Goal: Information Seeking & Learning: Learn about a topic

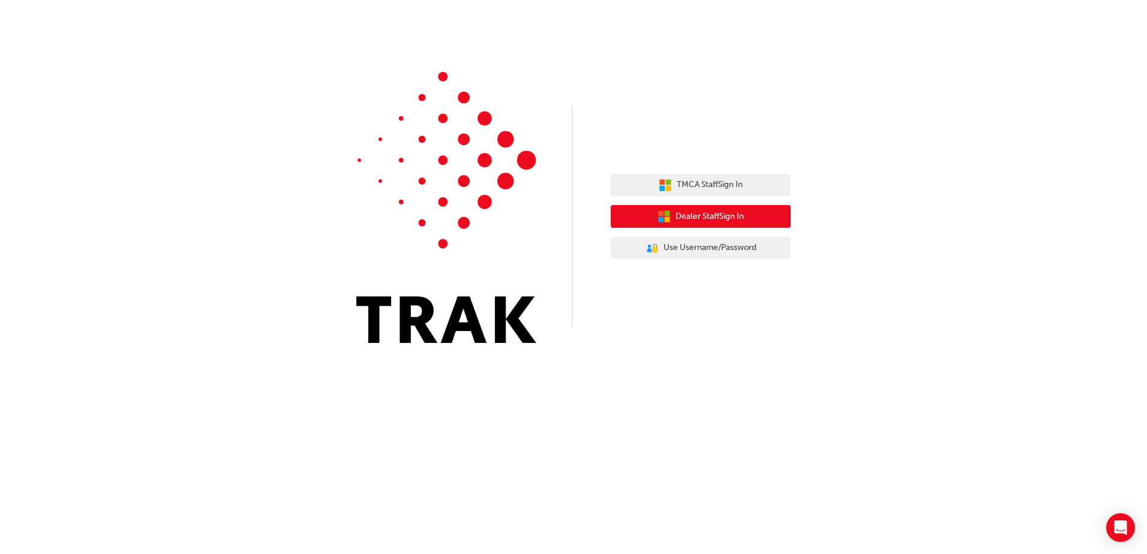
click at [723, 220] on span "Dealer Staff Sign In" at bounding box center [709, 217] width 68 height 14
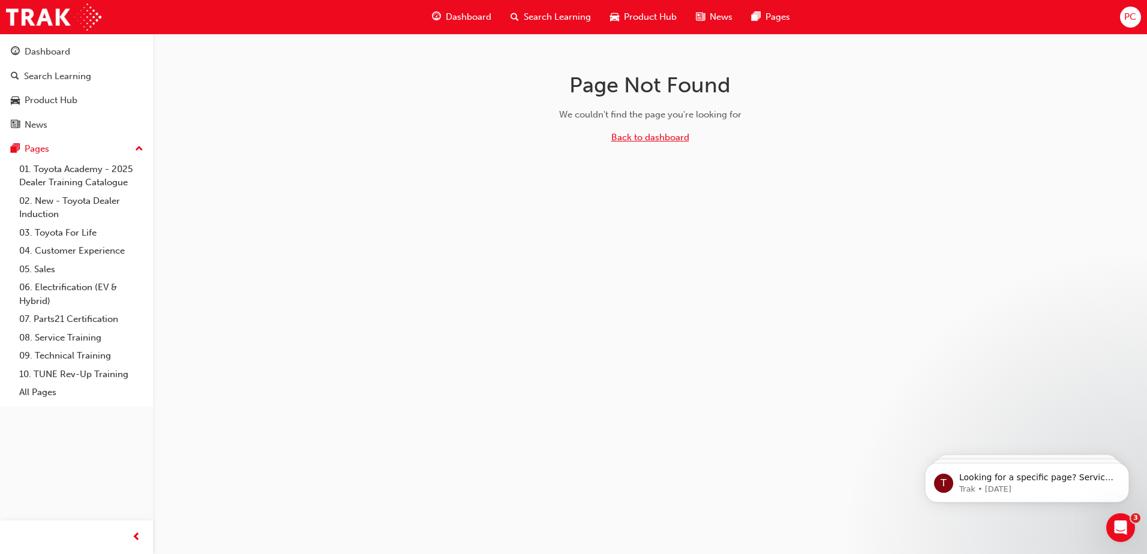
click at [644, 137] on link "Back to dashboard" at bounding box center [650, 137] width 78 height 11
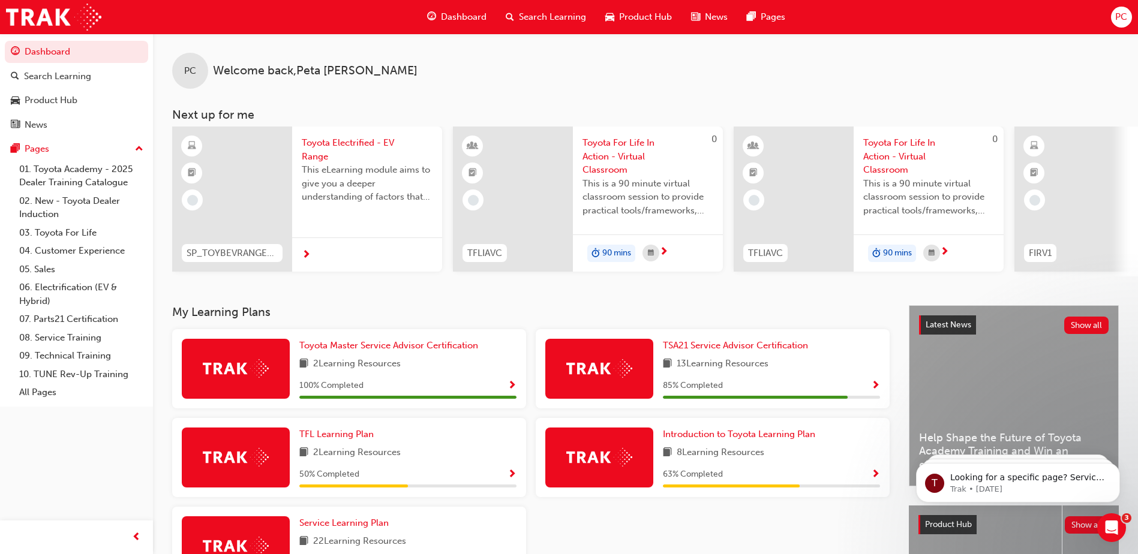
click at [618, 373] on img at bounding box center [599, 368] width 66 height 19
click at [877, 386] on span "Show Progress" at bounding box center [875, 386] width 9 height 11
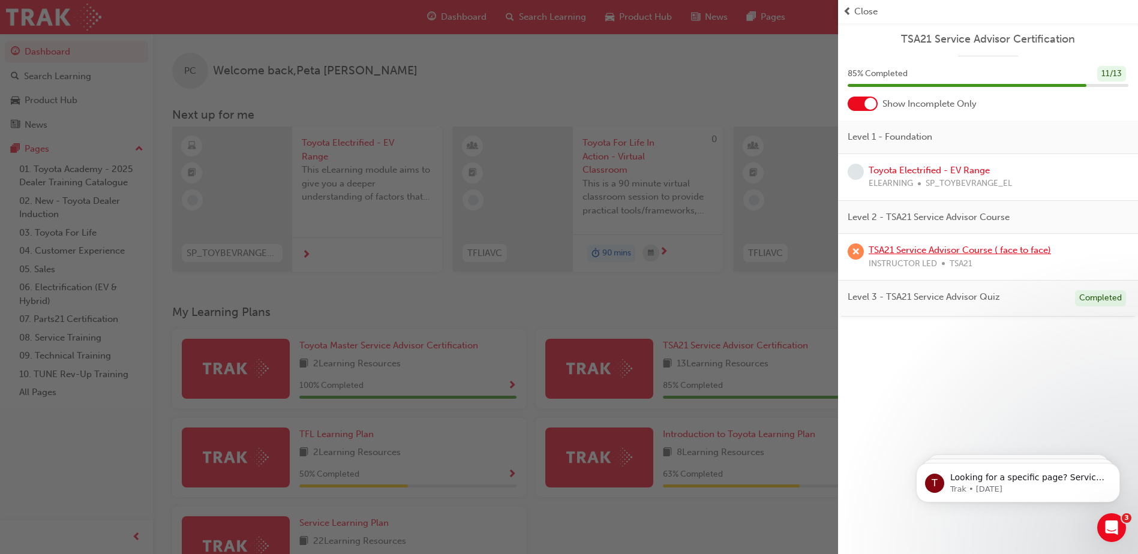
click at [938, 249] on link "TSA21 Service Advisor Course ( face to face)" at bounding box center [960, 250] width 182 height 11
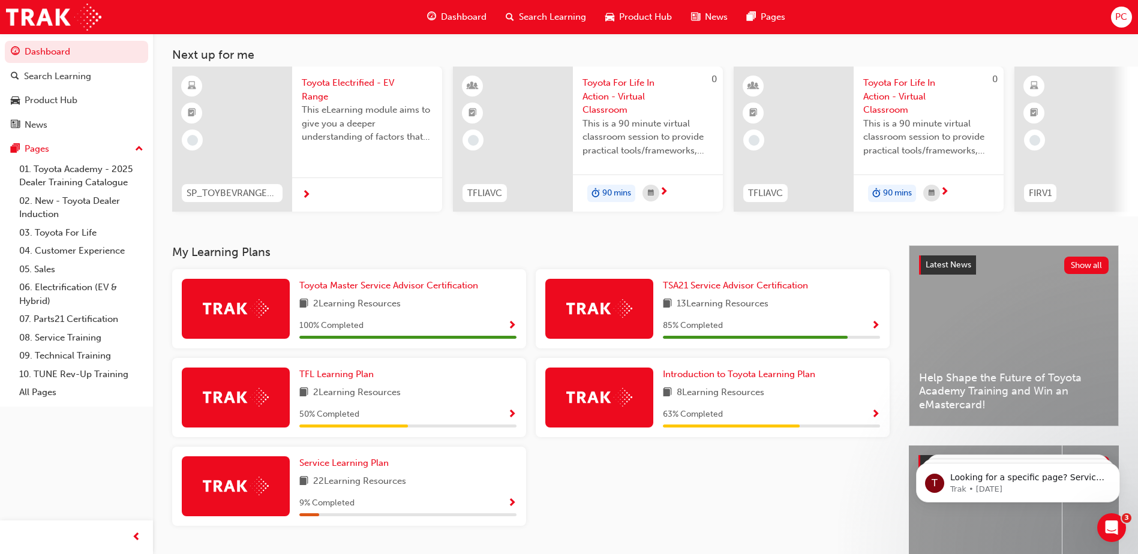
scroll to position [163, 0]
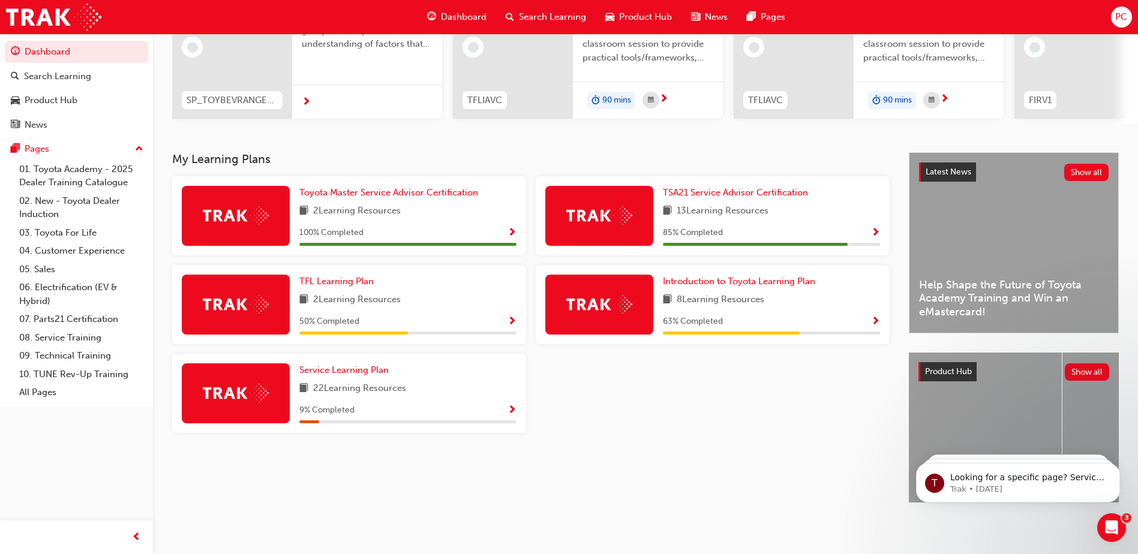
click at [235, 299] on img at bounding box center [236, 304] width 66 height 19
click at [513, 317] on span "Show Progress" at bounding box center [511, 322] width 9 height 11
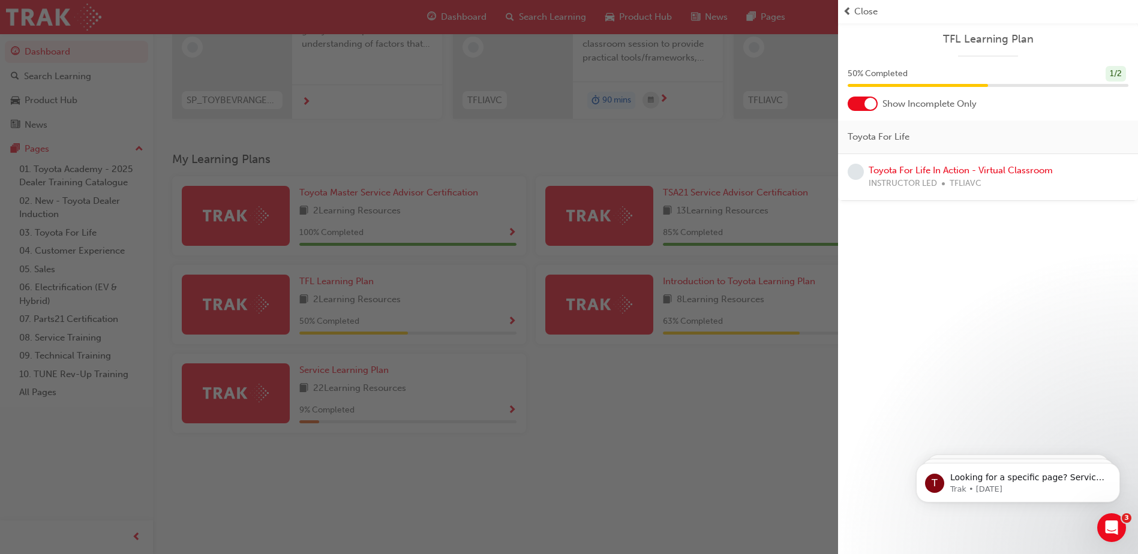
click at [648, 293] on div "button" at bounding box center [419, 277] width 838 height 554
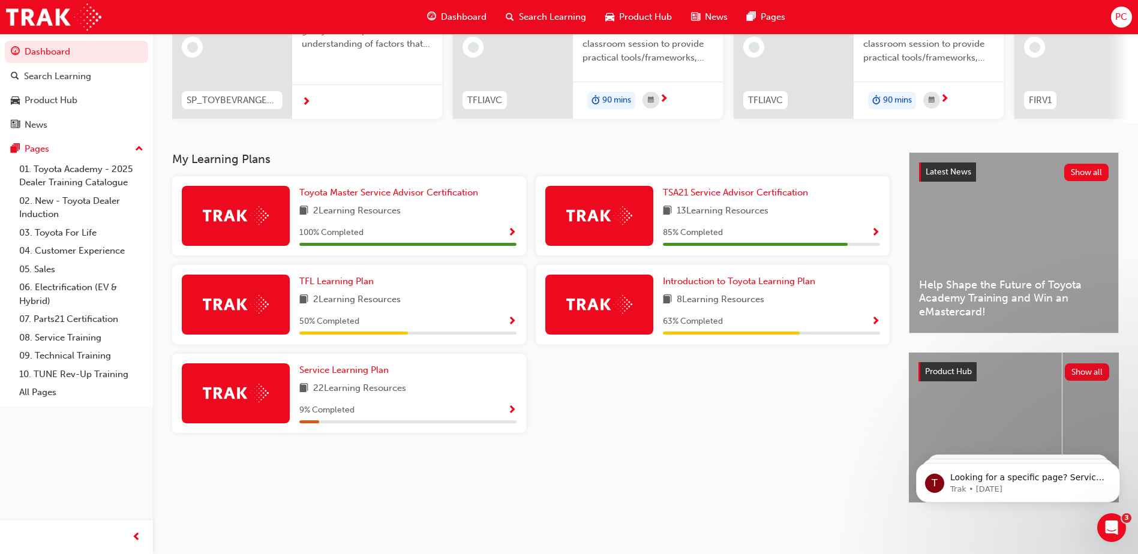
click at [875, 317] on span "Show Progress" at bounding box center [875, 322] width 9 height 11
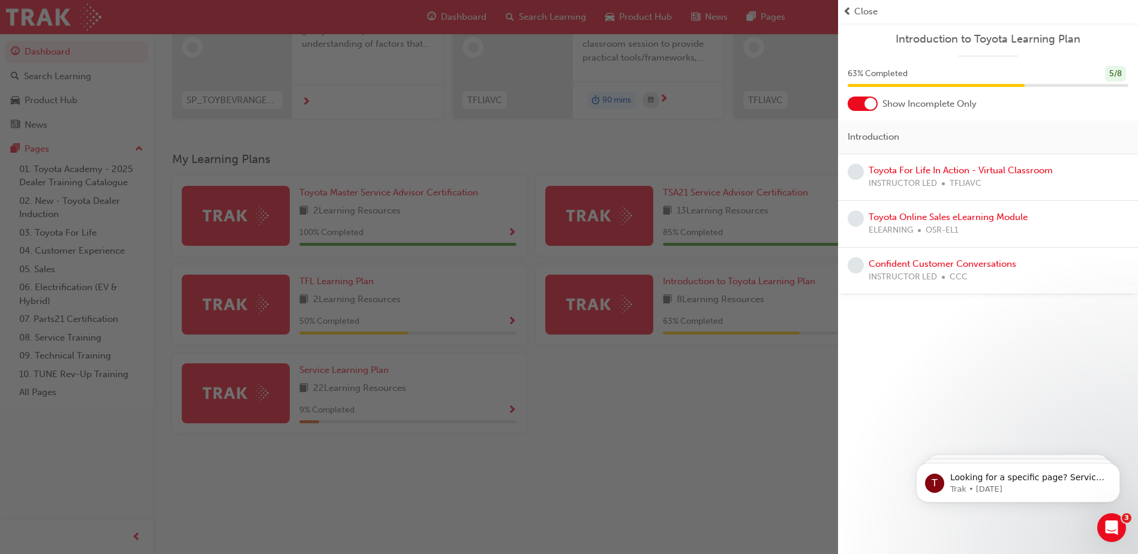
click at [892, 340] on div "Introduction to Toyota Learning Plan 63 % Completed 5 / 8 Show Incomplete Only …" at bounding box center [988, 277] width 300 height 554
click at [663, 379] on div "button" at bounding box center [419, 277] width 838 height 554
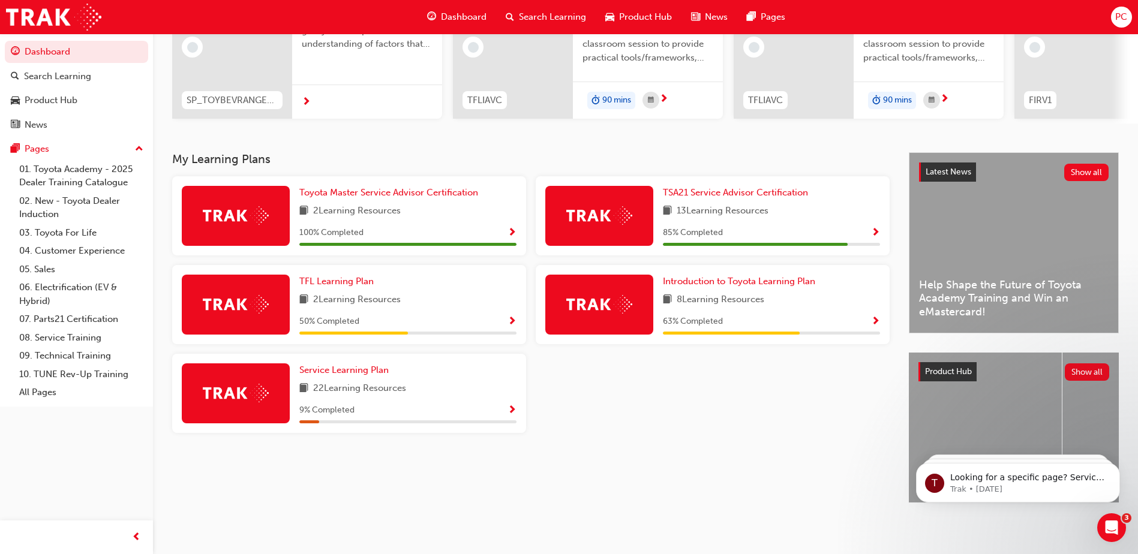
click at [513, 405] on span "Show Progress" at bounding box center [511, 410] width 9 height 11
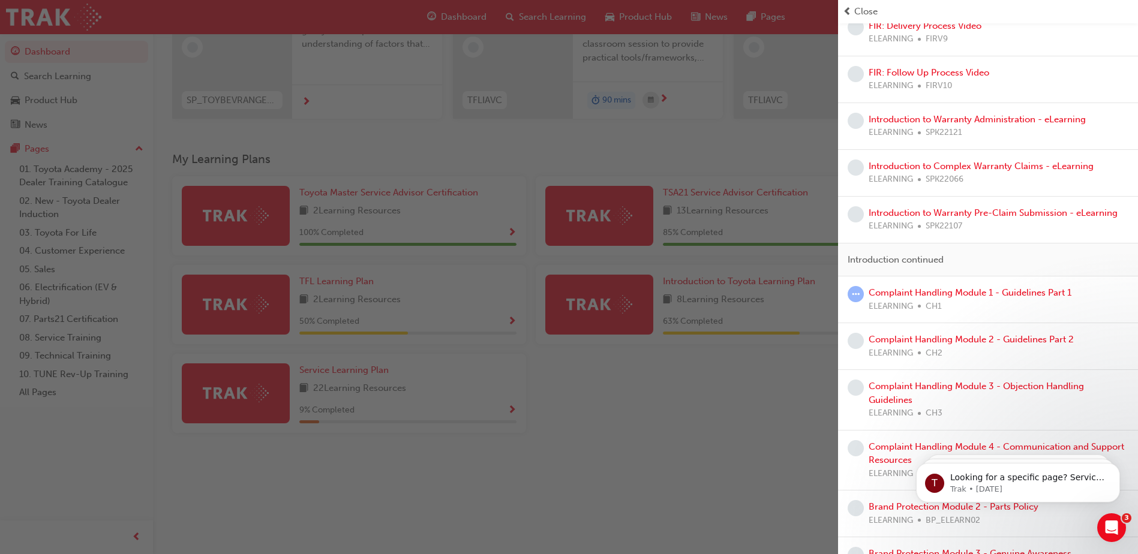
scroll to position [596, 0]
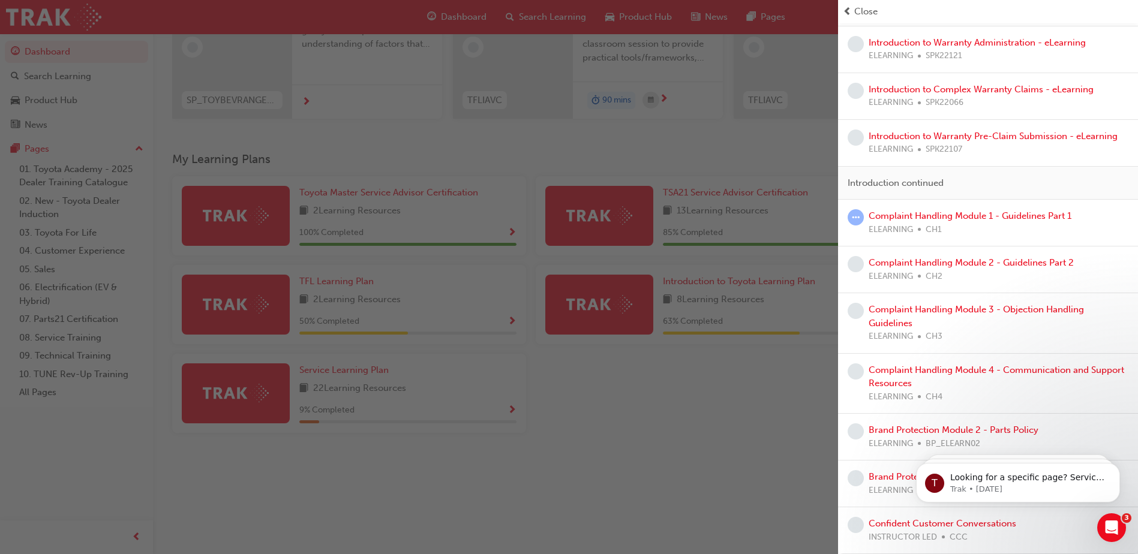
click at [52, 213] on div "button" at bounding box center [419, 277] width 838 height 554
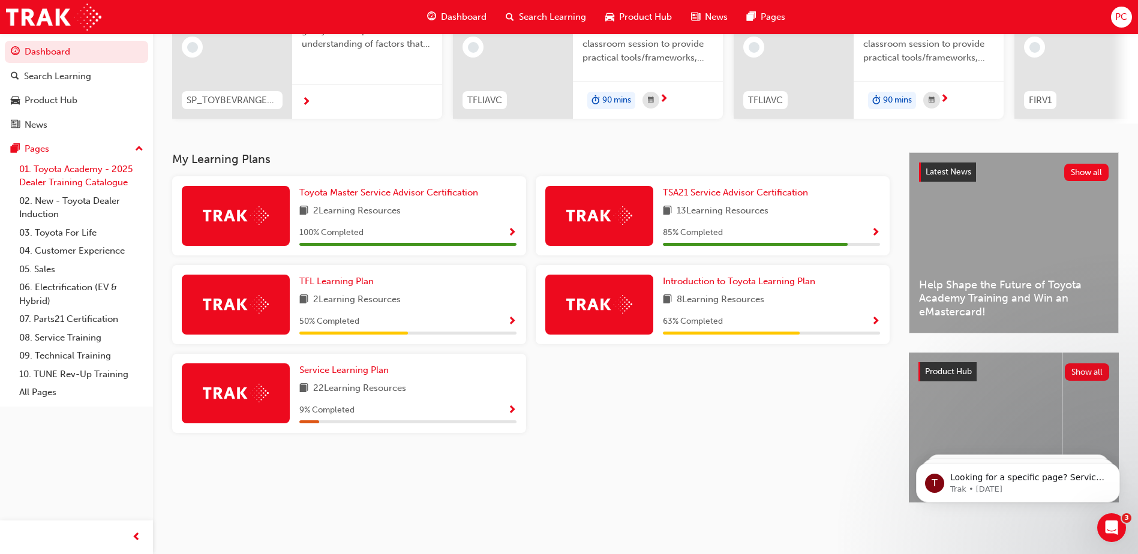
click at [62, 167] on link "01. Toyota Academy - 2025 Dealer Training Catalogue" at bounding box center [81, 176] width 134 height 32
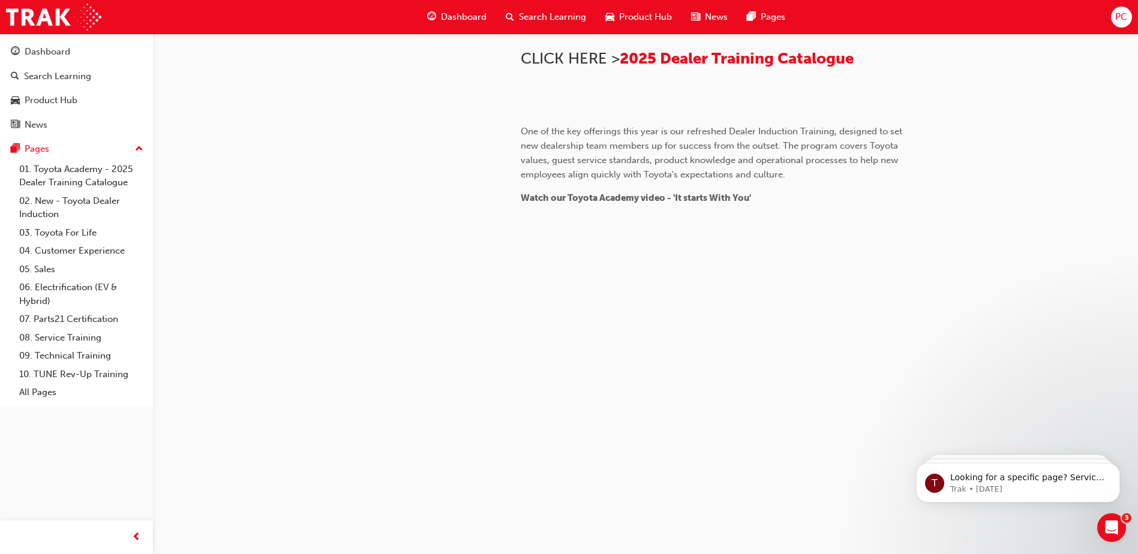
scroll to position [1100, 0]
click at [47, 204] on link "02. New - Toyota Dealer Induction" at bounding box center [81, 208] width 134 height 32
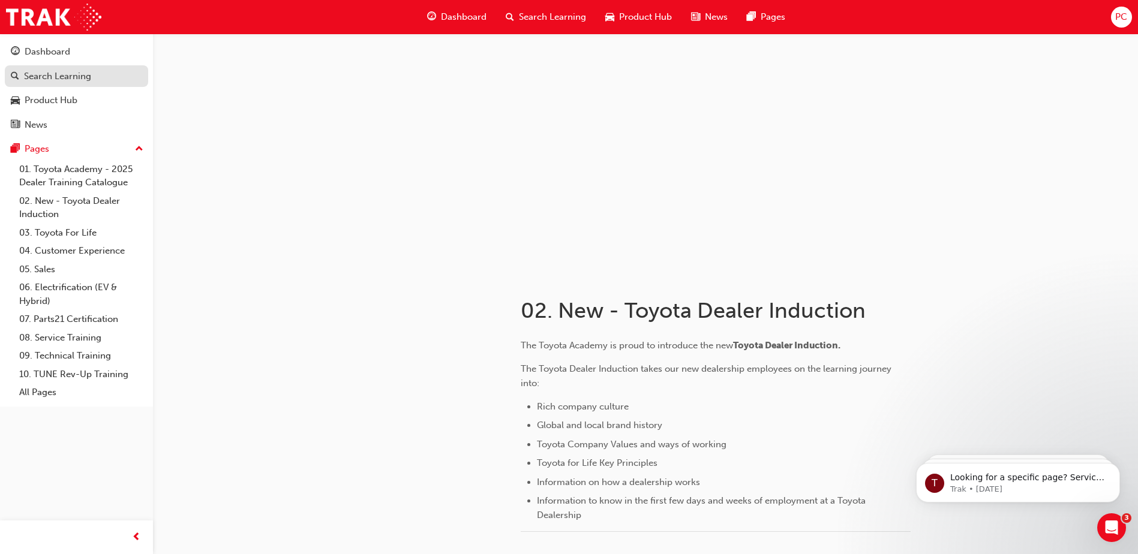
click at [54, 80] on div "Search Learning" at bounding box center [57, 77] width 67 height 14
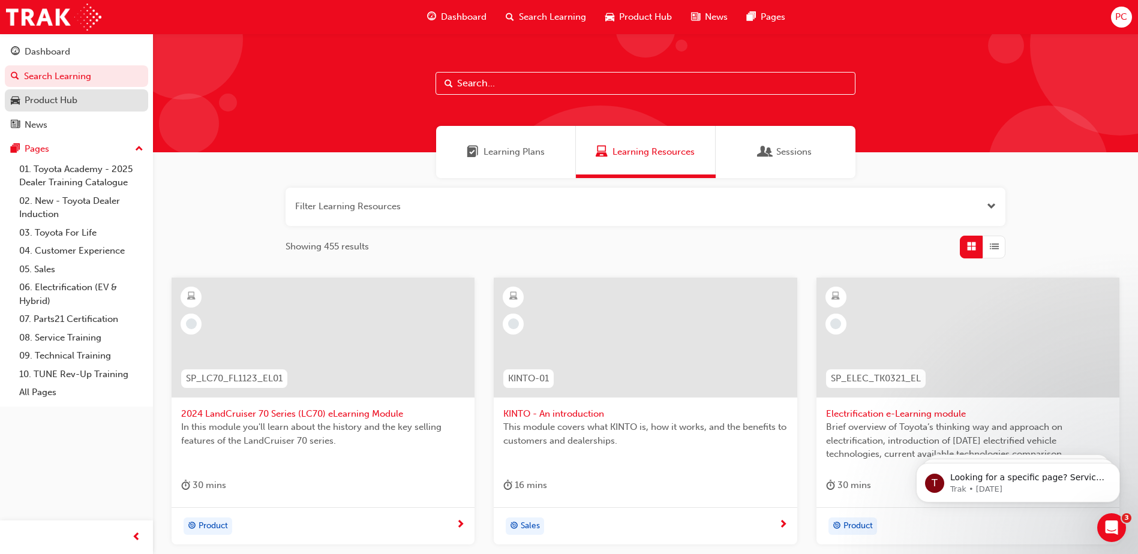
click at [86, 107] on div "Product Hub" at bounding box center [76, 100] width 131 height 15
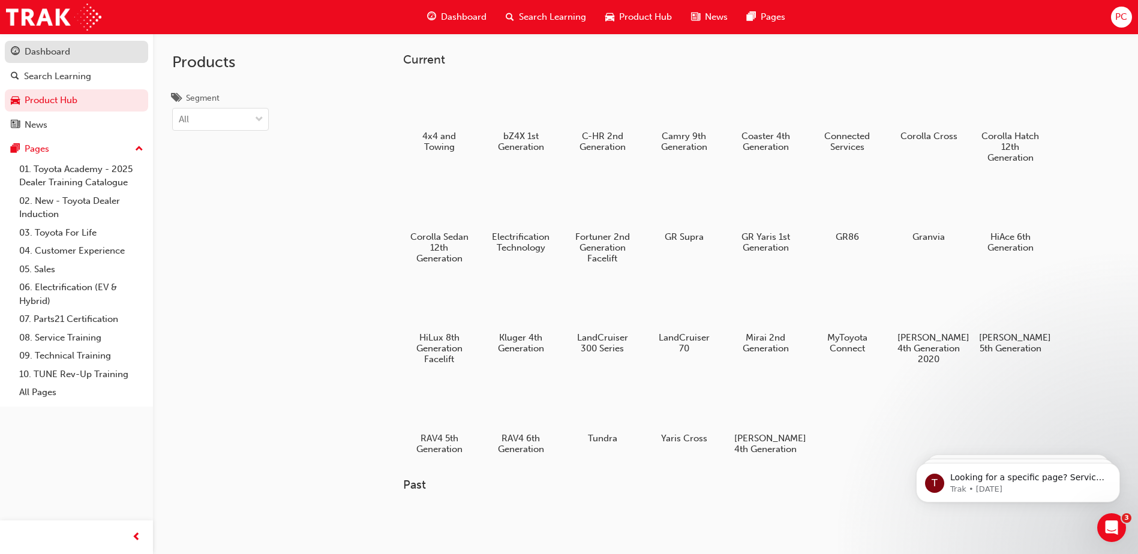
click at [53, 47] on div "Dashboard" at bounding box center [48, 52] width 46 height 14
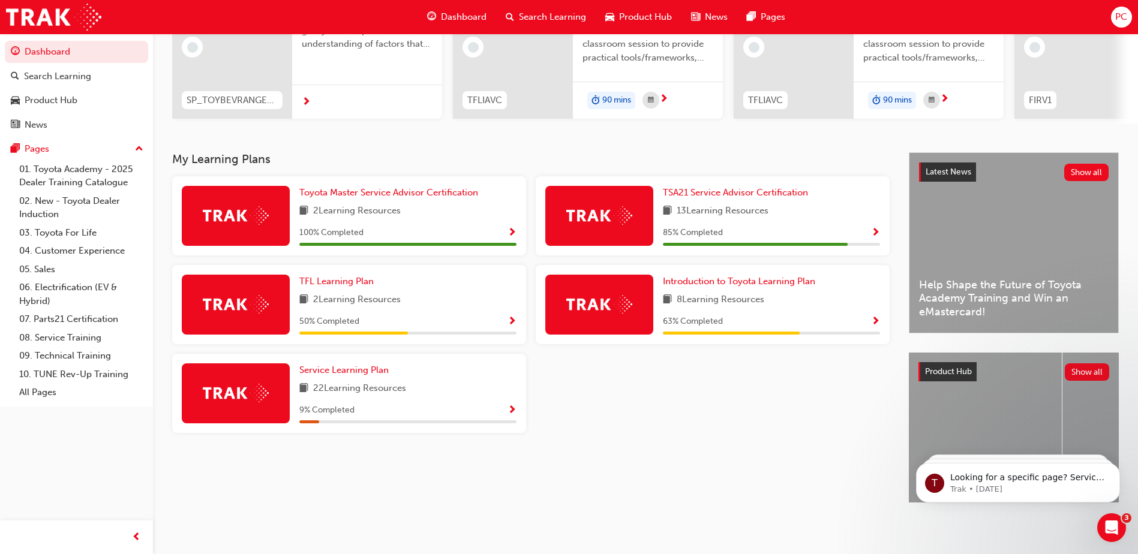
scroll to position [163, 0]
click at [44, 392] on link "All Pages" at bounding box center [81, 392] width 134 height 19
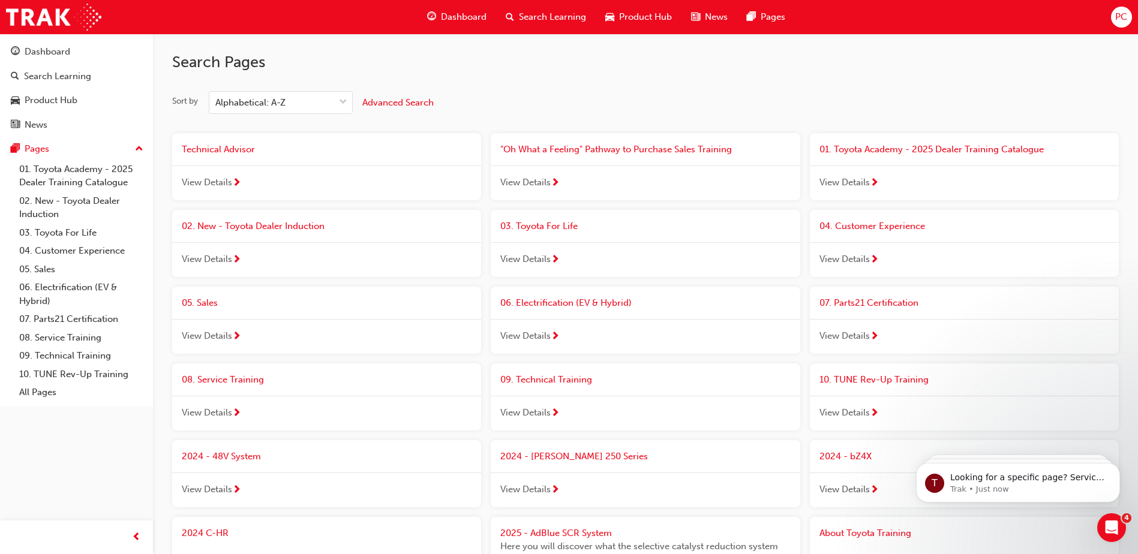
click at [221, 179] on span "View Details" at bounding box center [207, 183] width 50 height 14
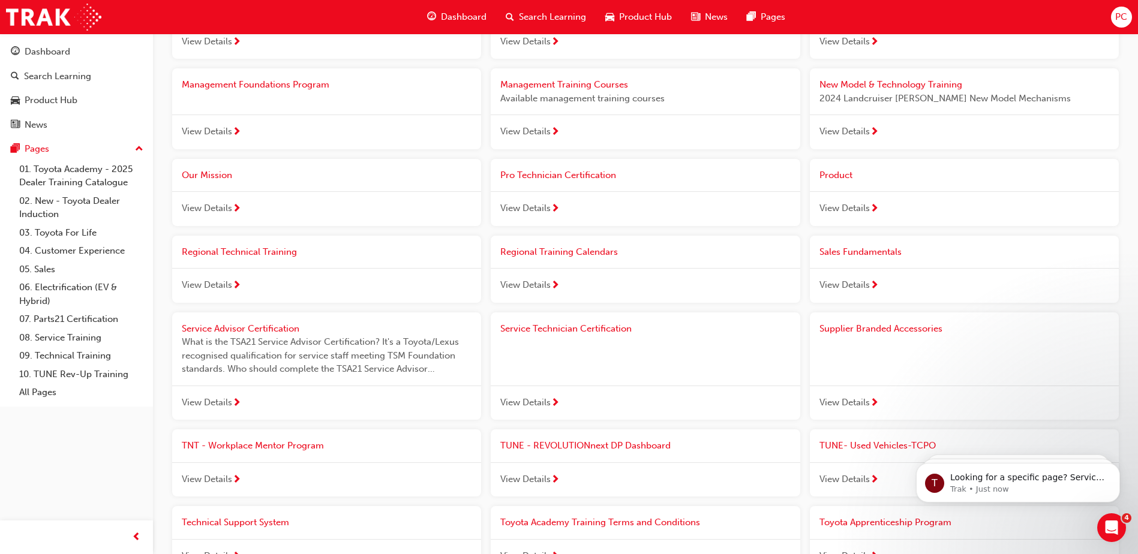
scroll to position [1178, 0]
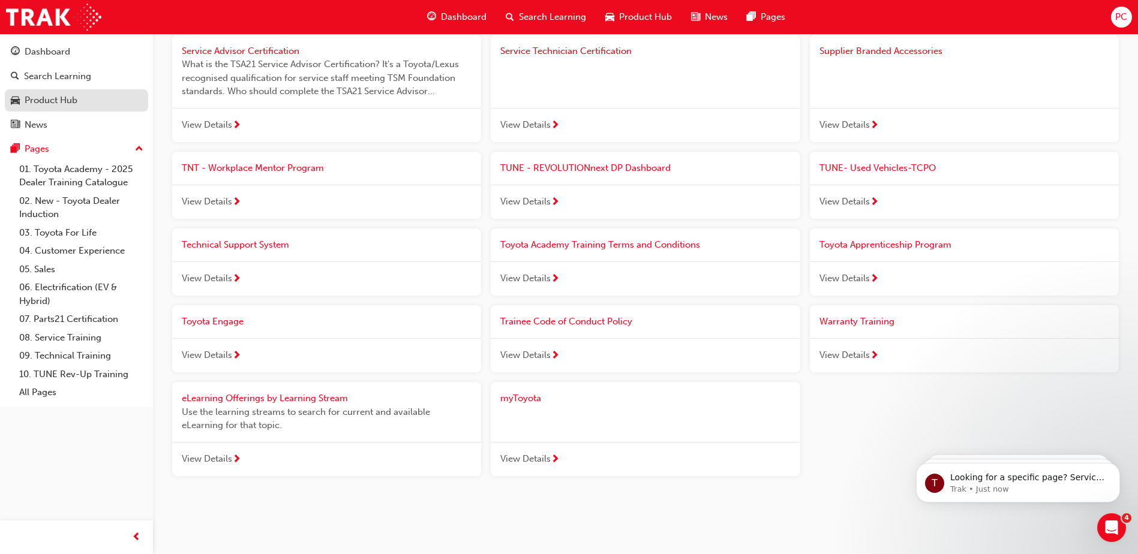
click at [98, 94] on div "Product Hub" at bounding box center [76, 100] width 131 height 15
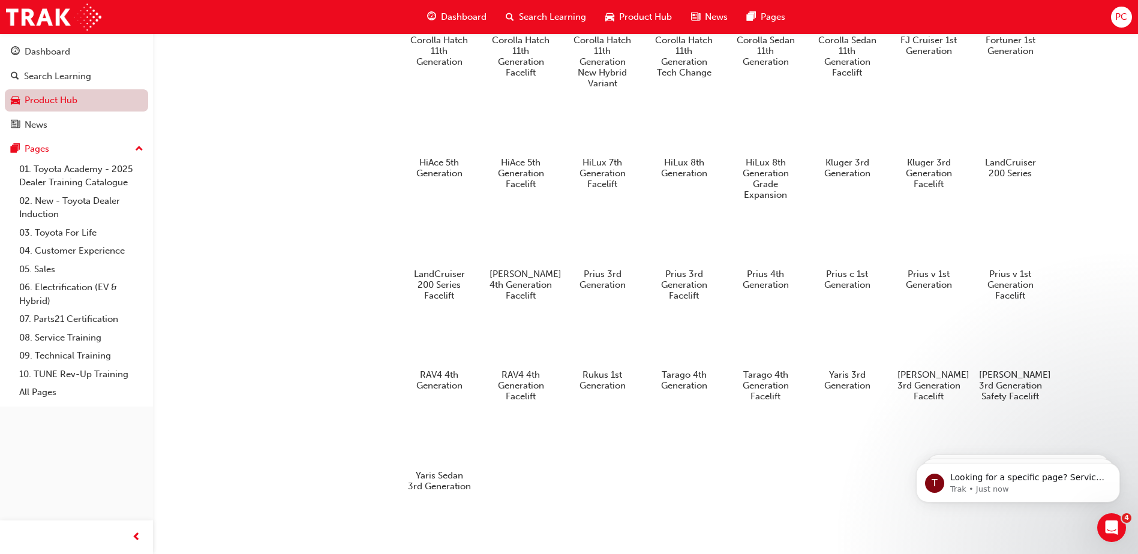
scroll to position [644, 0]
click at [100, 83] on div "Search Learning" at bounding box center [76, 76] width 131 height 15
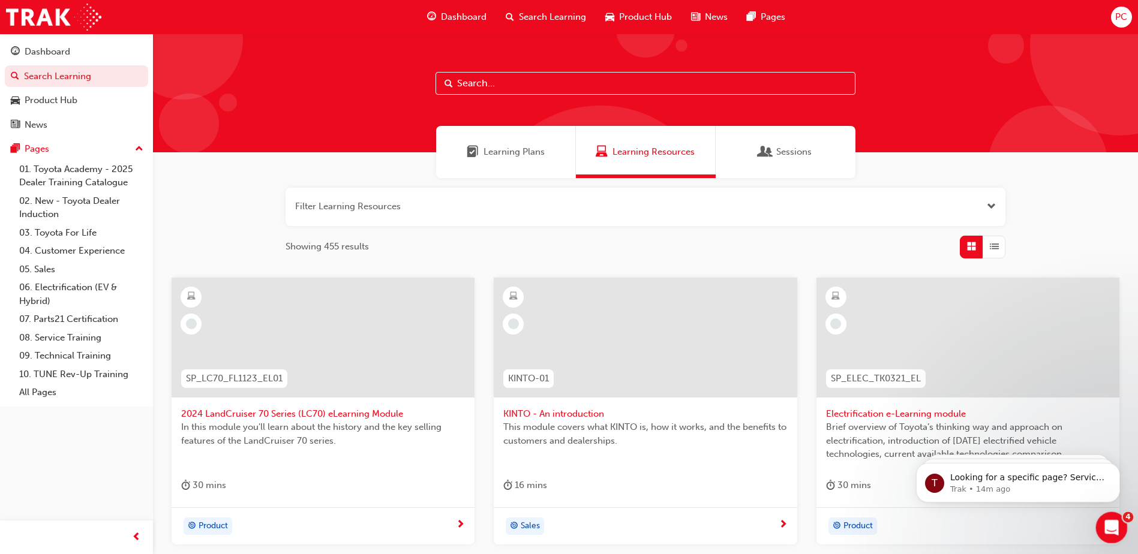
click at [1109, 520] on icon "Open Intercom Messenger" at bounding box center [1110, 526] width 20 height 20
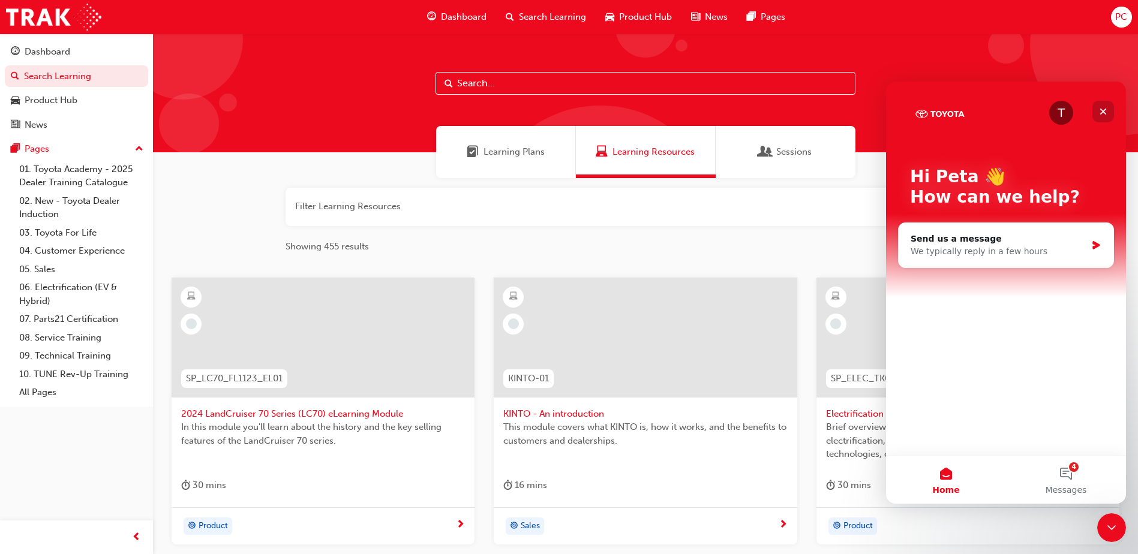
click at [1101, 107] on div "Close" at bounding box center [1103, 112] width 22 height 22
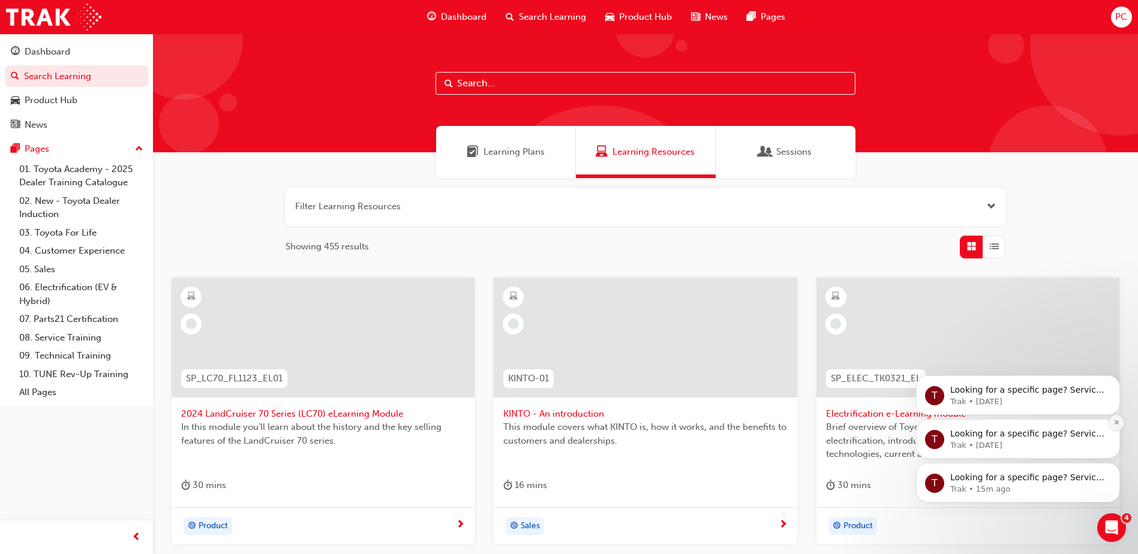
click at [1120, 421] on button "Dismiss notification" at bounding box center [1117, 423] width 16 height 16
click at [1118, 422] on icon "Dismiss notification" at bounding box center [1116, 422] width 4 height 4
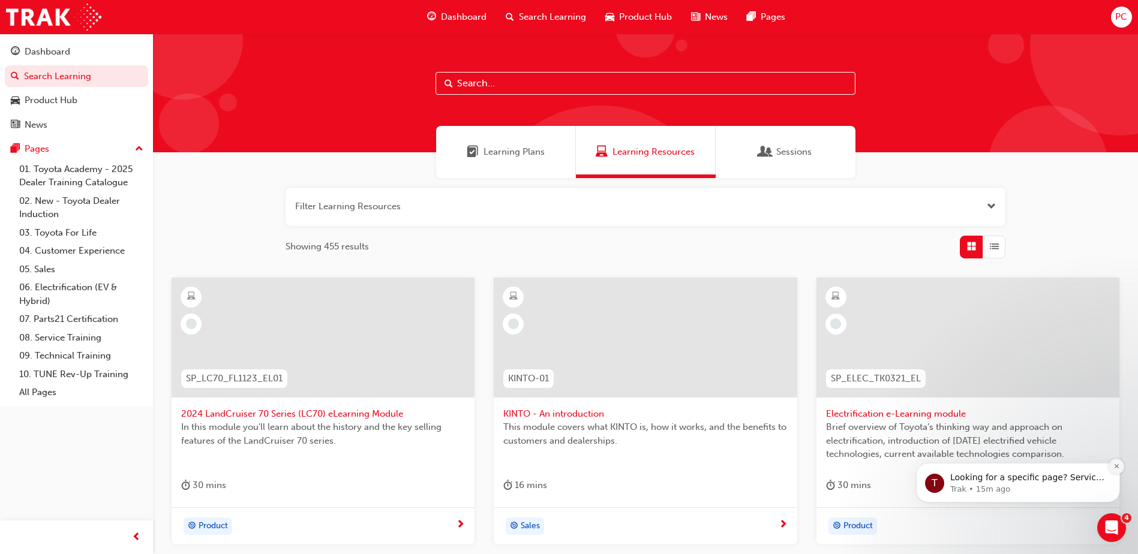
click at [1119, 461] on button "Dismiss notification" at bounding box center [1117, 467] width 16 height 16
